Goal: Participate in discussion: Engage in conversation with other users on a specific topic

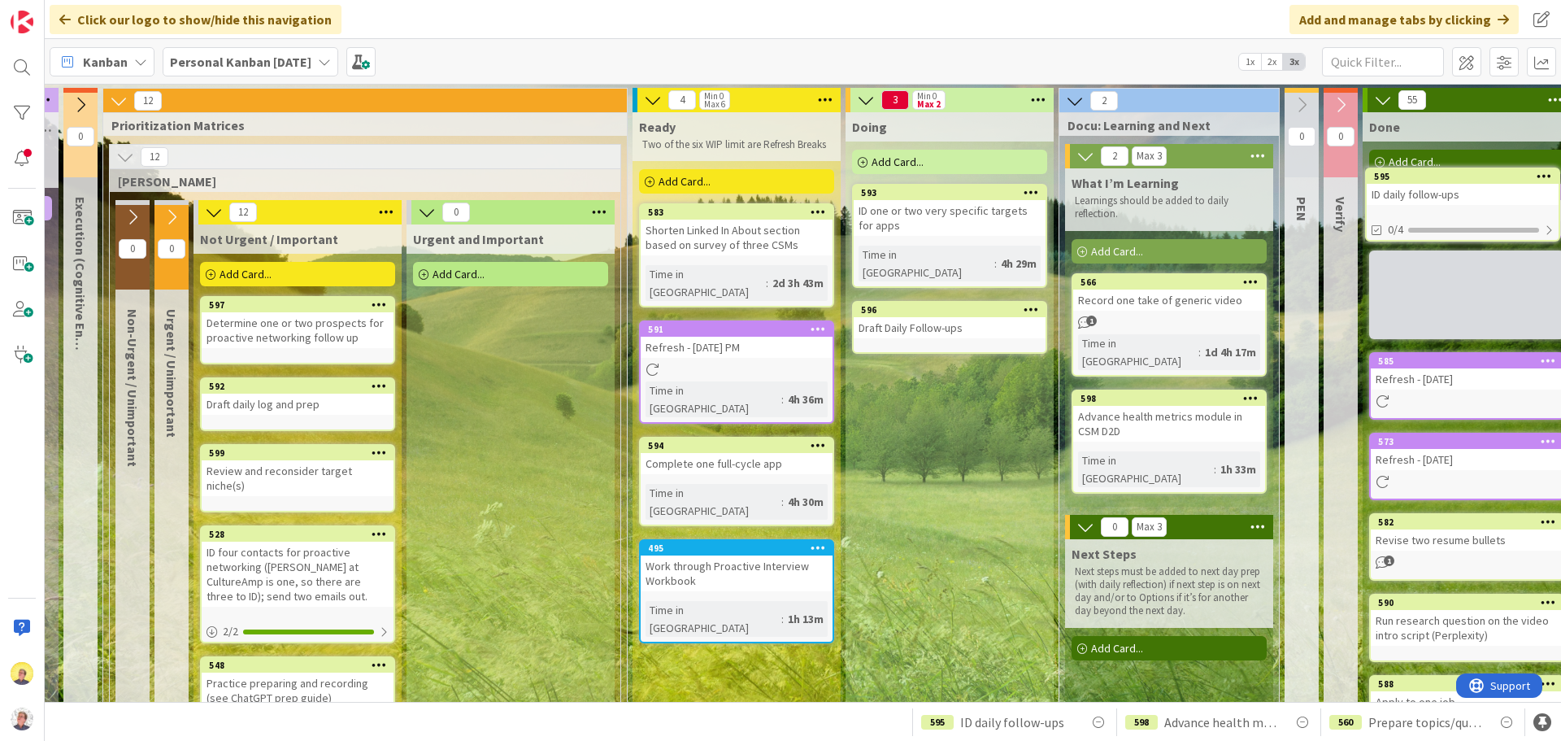
scroll to position [0, 605]
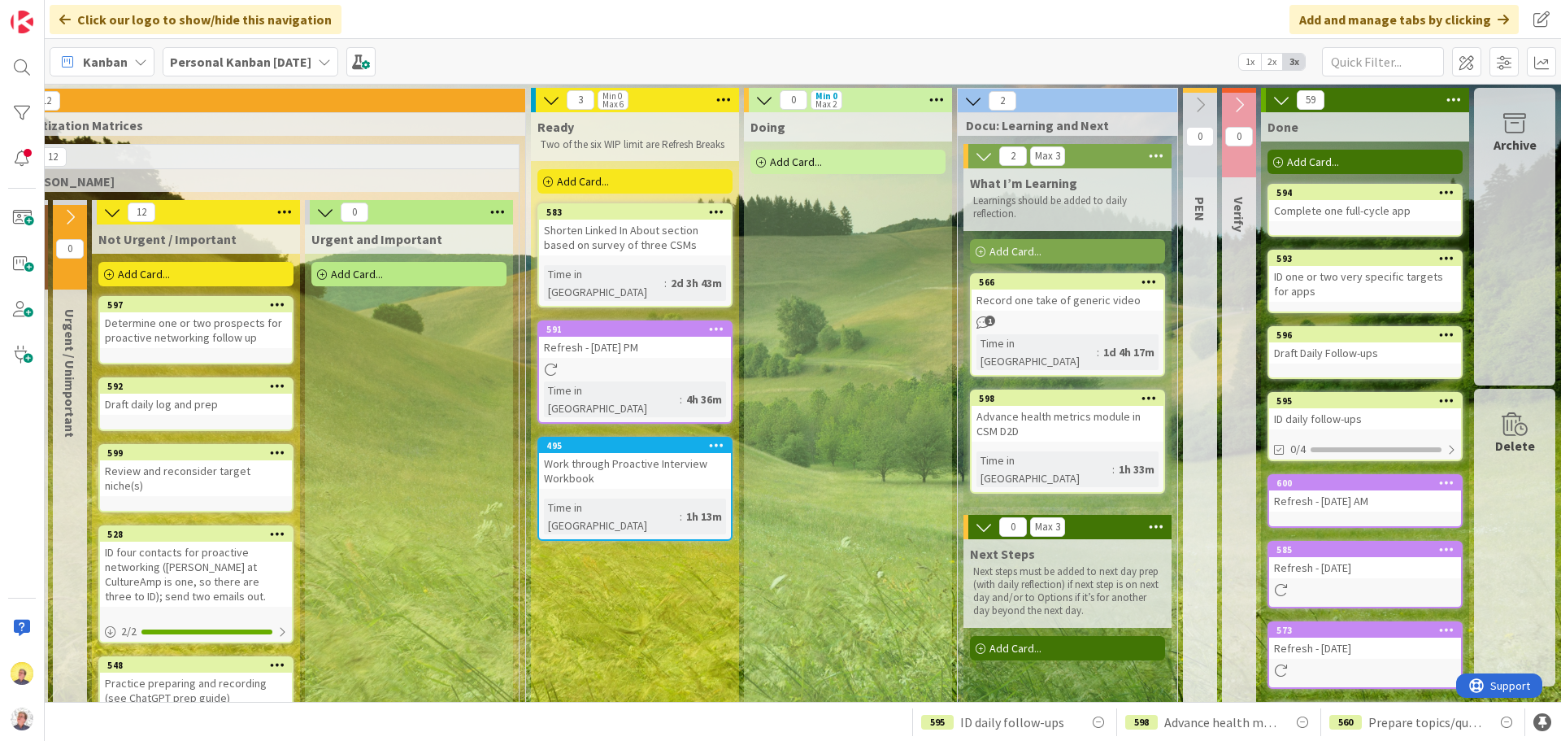
click at [1352, 215] on div "Complete one full-cycle app" at bounding box center [1365, 210] width 192 height 21
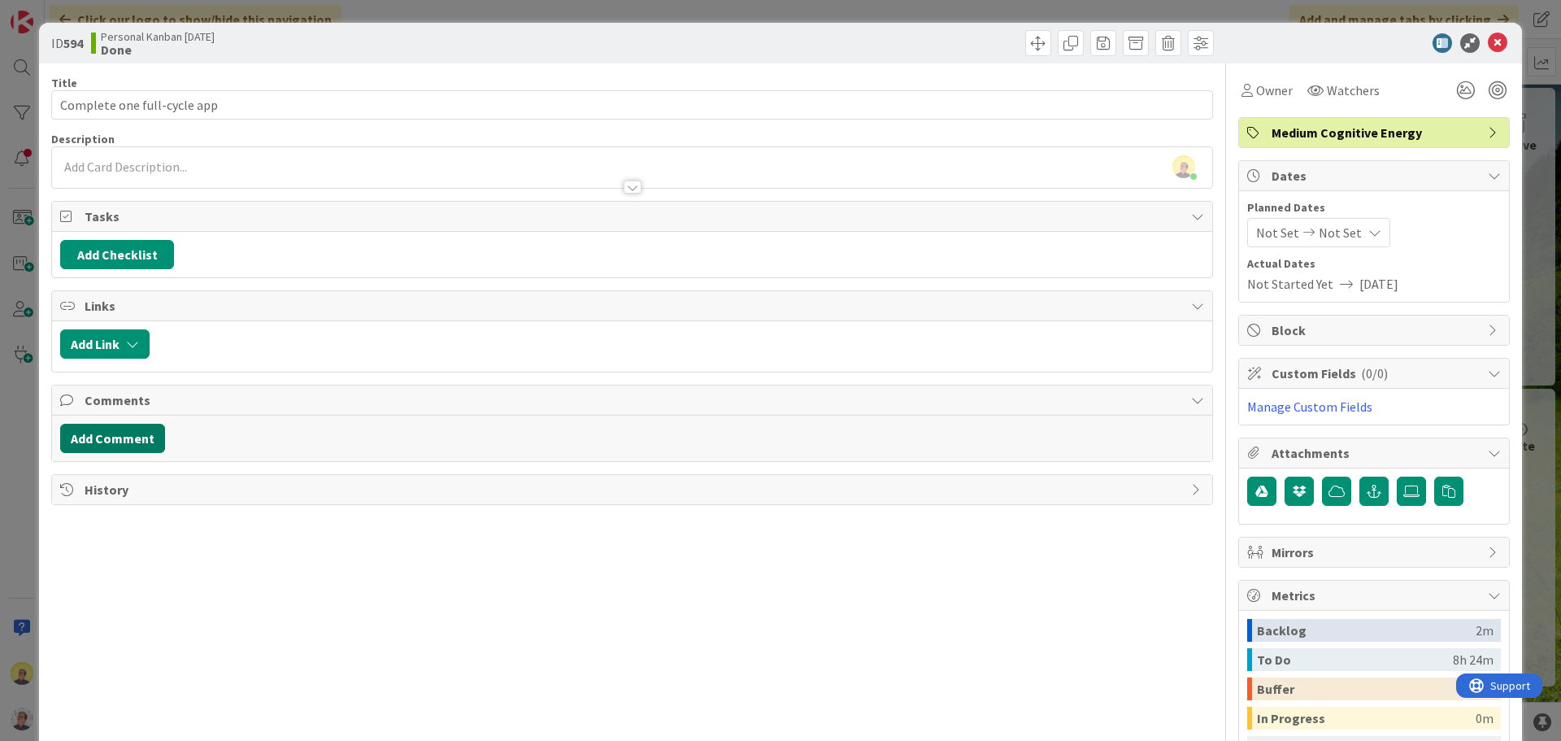
click at [136, 431] on button "Add Comment" at bounding box center [112, 438] width 105 height 29
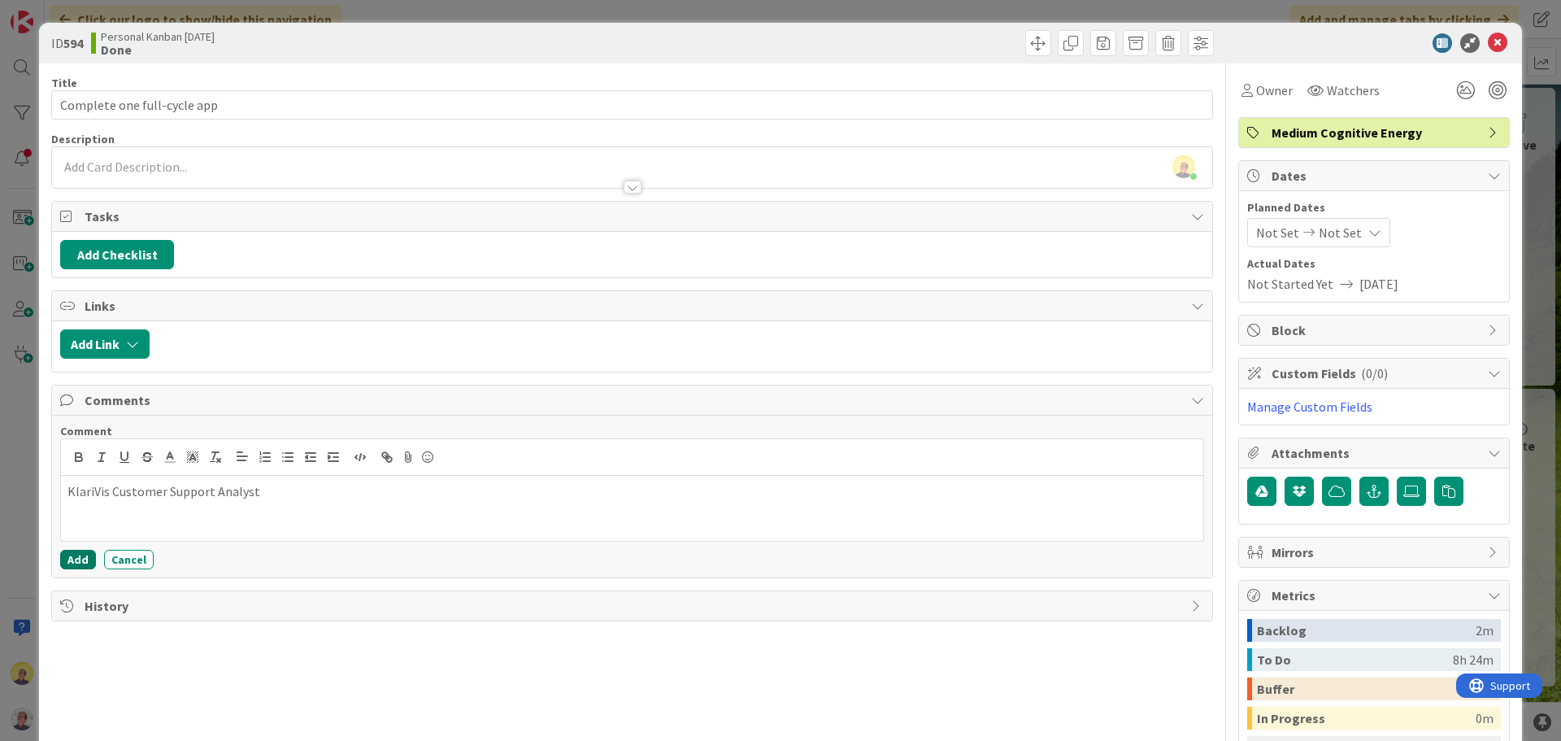
click at [69, 556] on button "Add" at bounding box center [78, 560] width 36 height 20
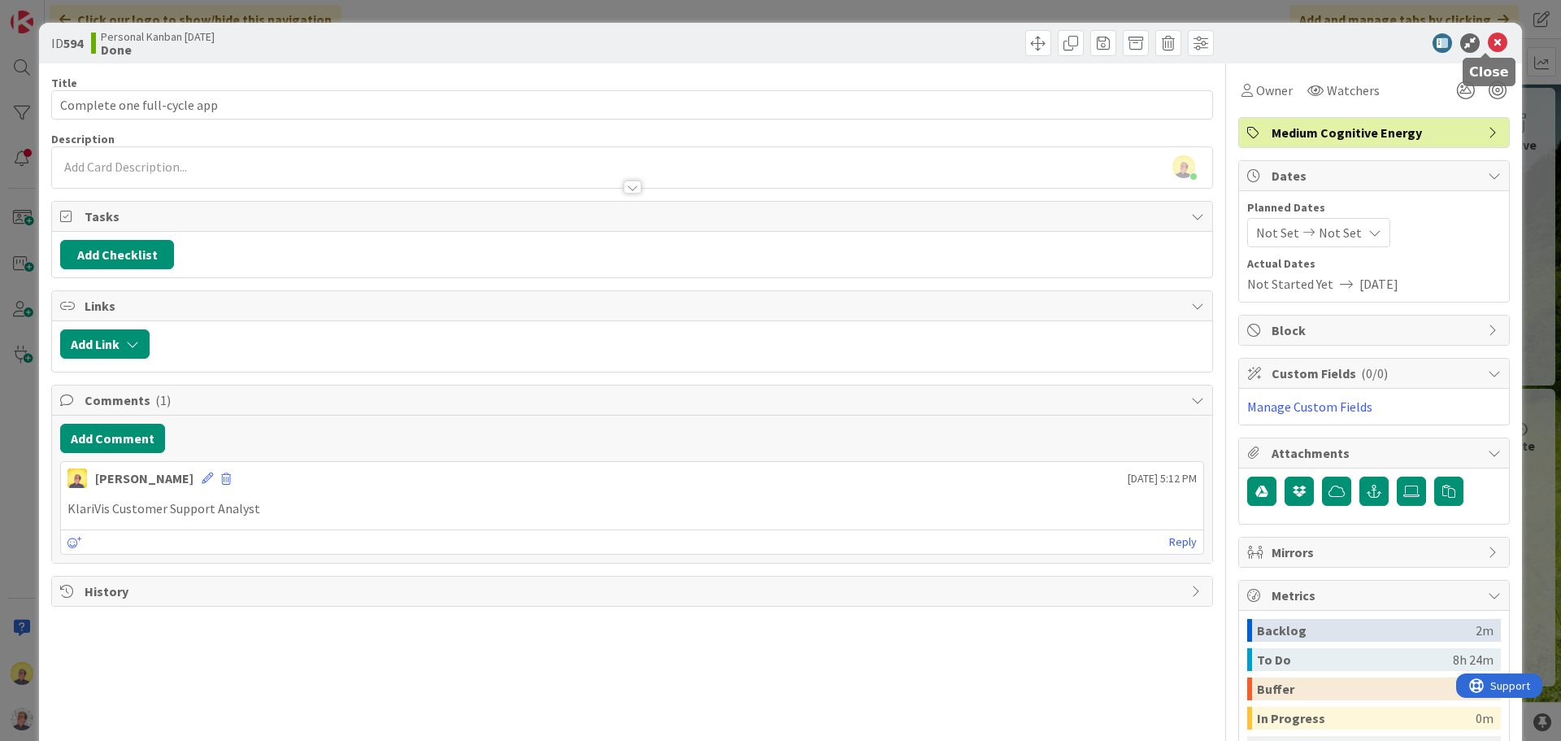
click at [1493, 41] on icon at bounding box center [1498, 43] width 20 height 20
